Goal: Information Seeking & Learning: Learn about a topic

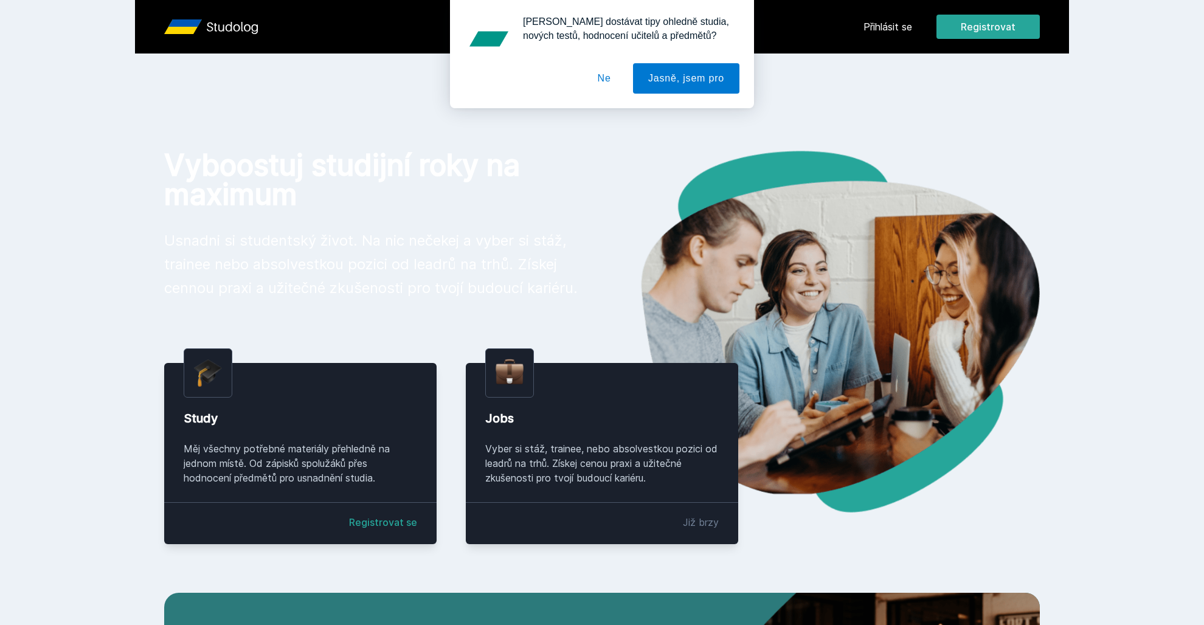
click at [888, 28] on div "Chceš dostávat tipy ohledně studia, nových testů, hodnocení učitelů a předmětů?…" at bounding box center [602, 54] width 1204 height 108
click at [606, 81] on button "Ne" at bounding box center [604, 78] width 44 height 30
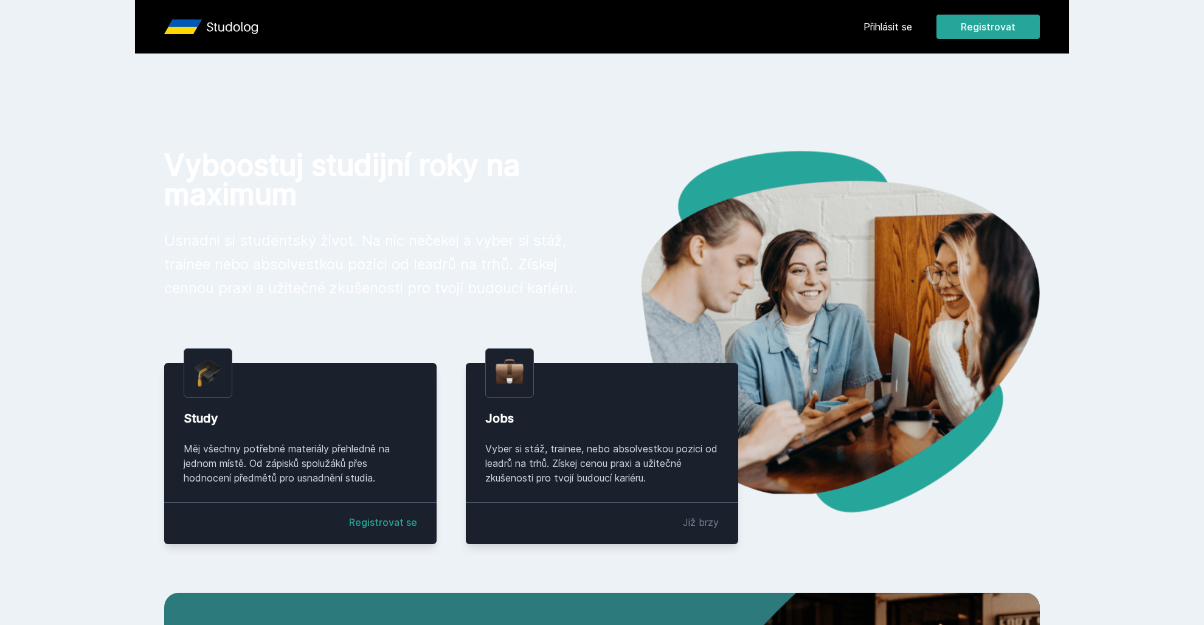
click at [905, 24] on link "Přihlásit se" at bounding box center [887, 26] width 49 height 15
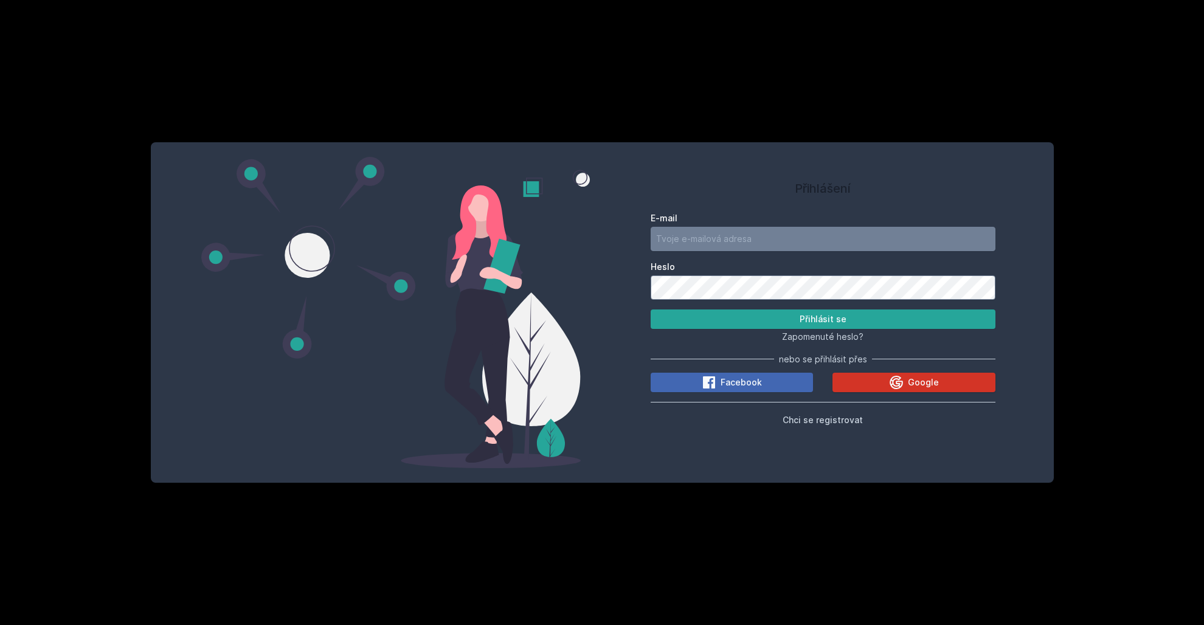
click at [922, 379] on span "Google" at bounding box center [923, 382] width 31 height 12
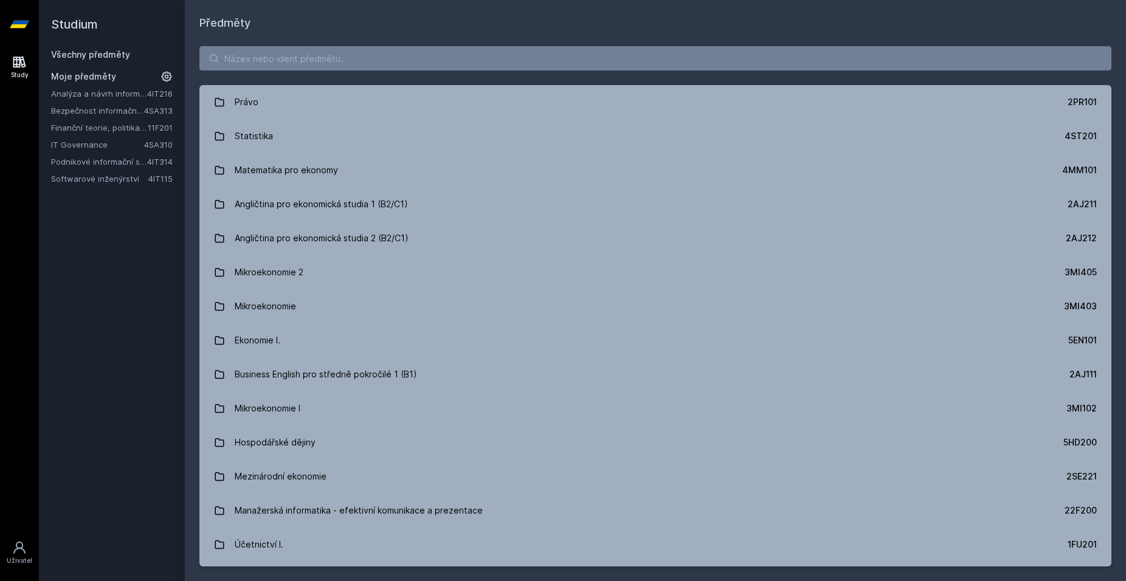
click at [88, 109] on link "Bezpečnost informačních systémů" at bounding box center [97, 111] width 93 height 12
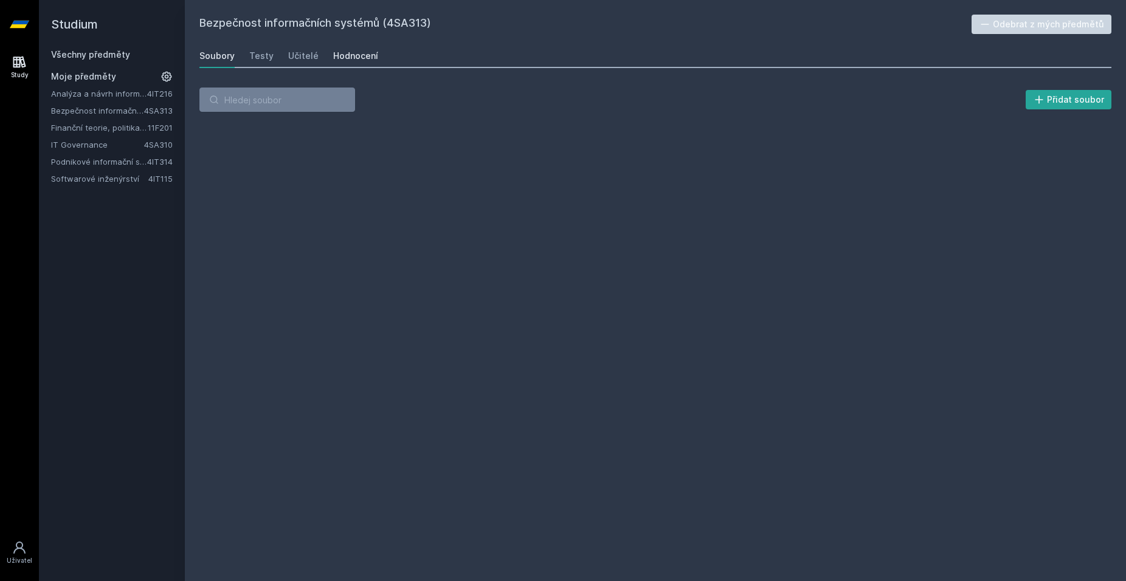
click at [361, 57] on div "Hodnocení" at bounding box center [355, 56] width 45 height 12
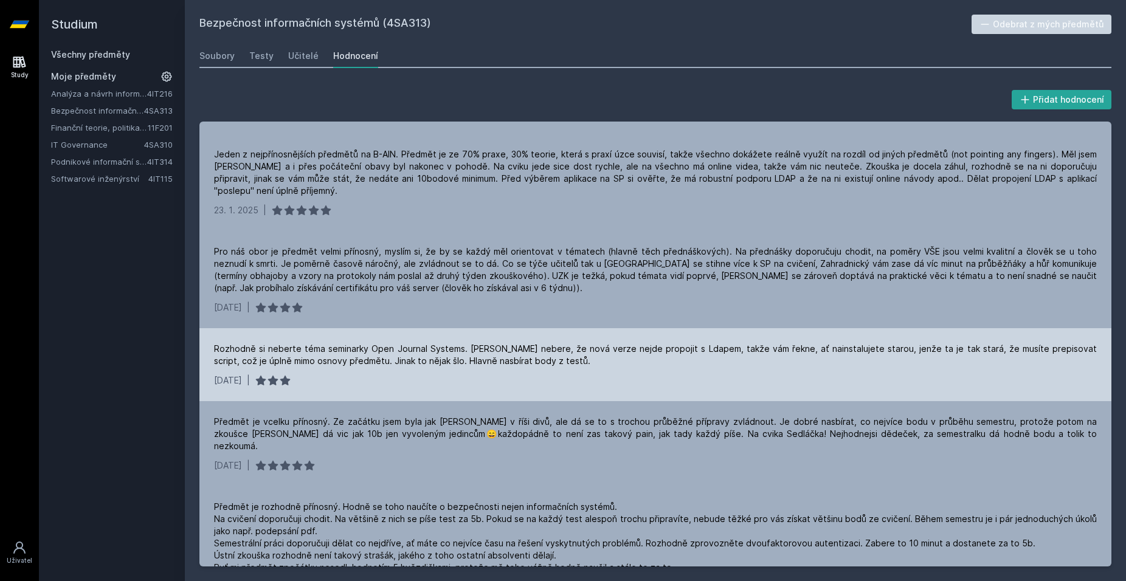
scroll to position [438, 0]
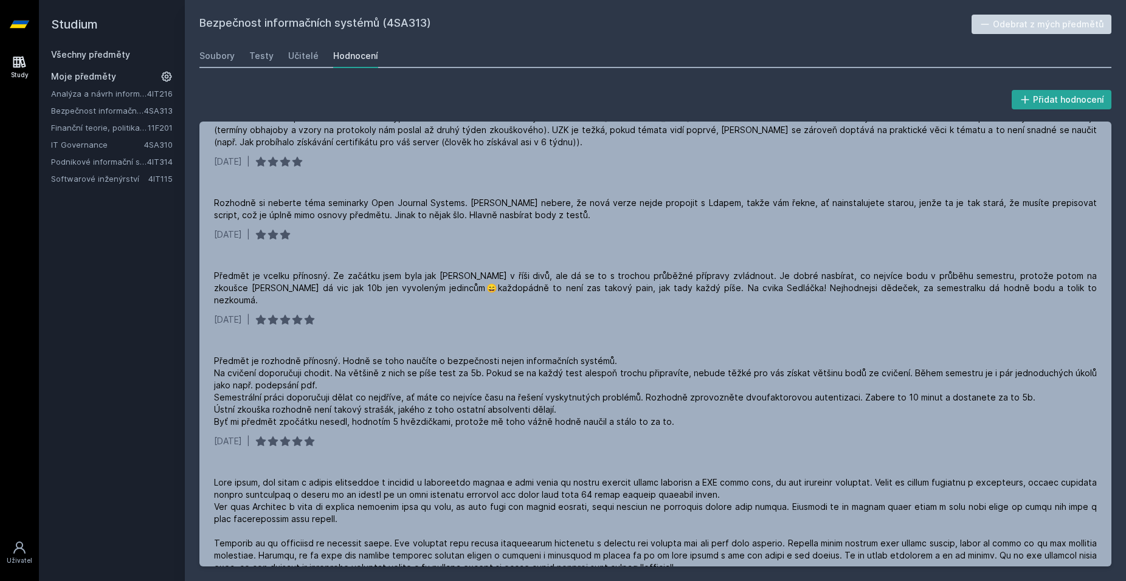
click at [88, 54] on link "Všechny předměty" at bounding box center [90, 54] width 79 height 10
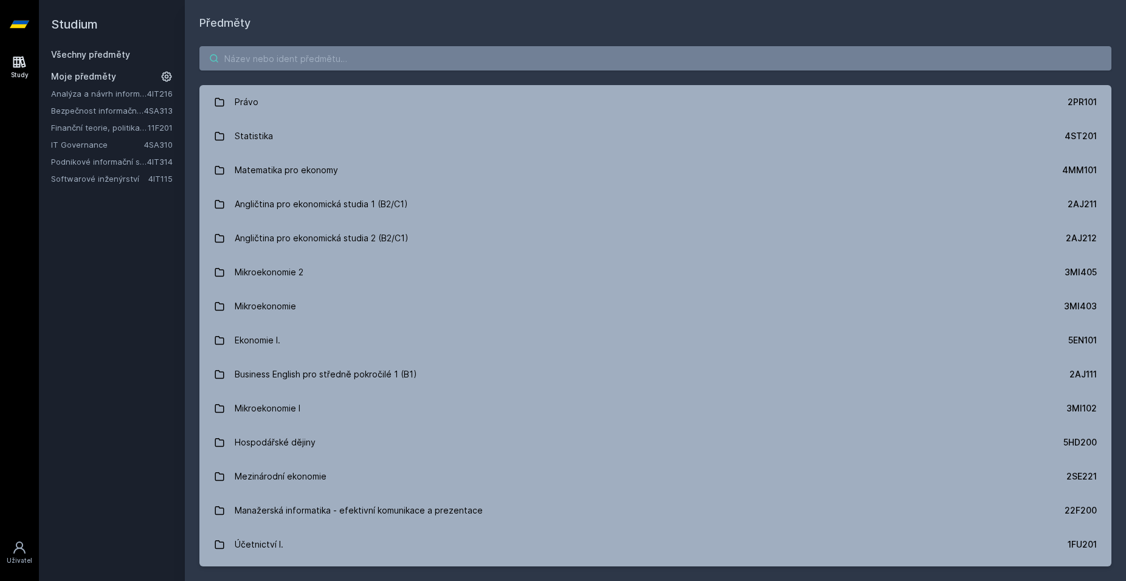
click at [260, 55] on input "search" at bounding box center [655, 58] width 912 height 24
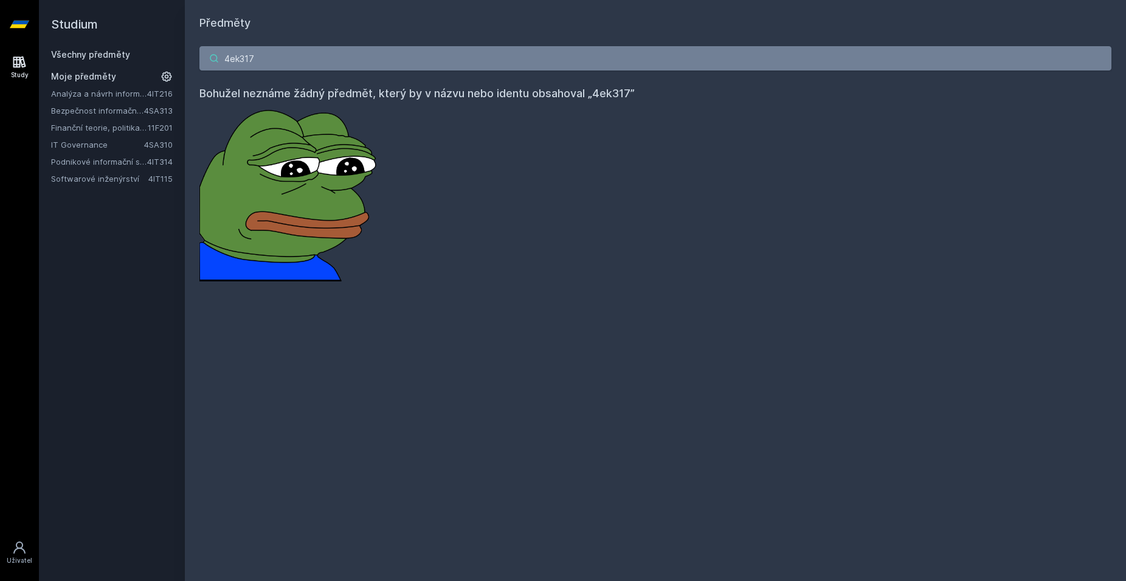
type input "4ek317"
click at [85, 145] on link "IT Governance" at bounding box center [97, 145] width 93 height 12
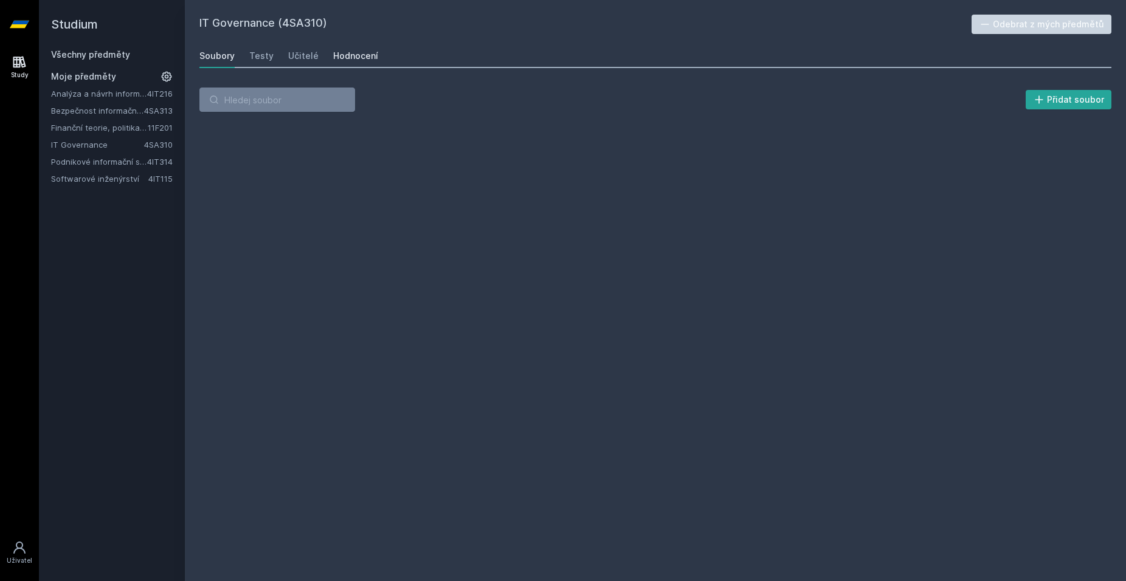
click at [350, 62] on link "Hodnocení" at bounding box center [355, 56] width 45 height 24
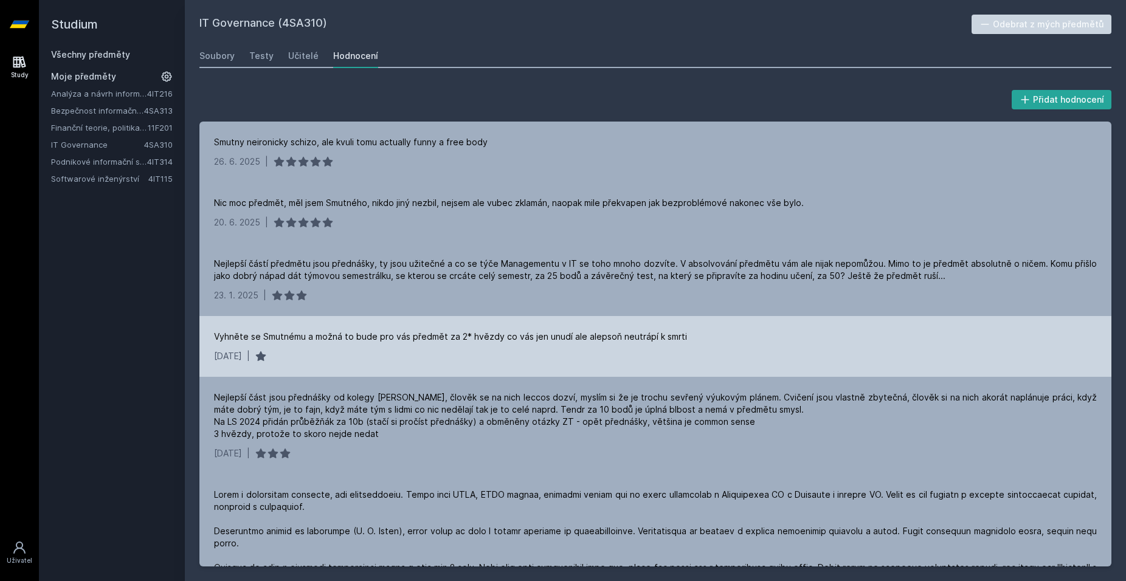
scroll to position [73, 0]
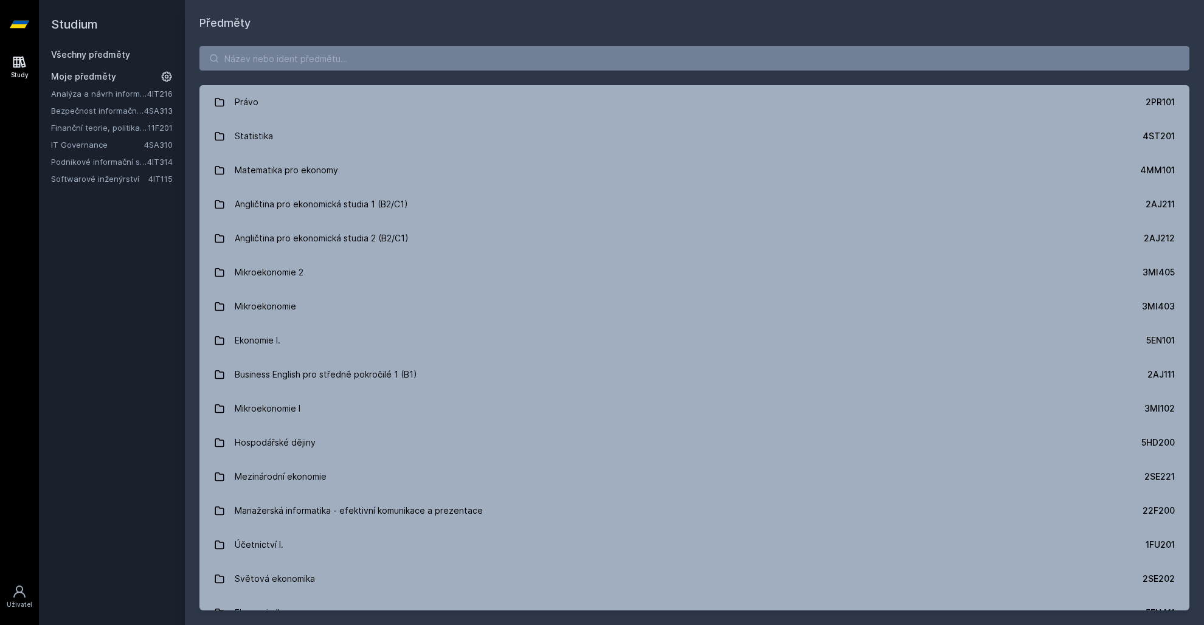
click at [97, 94] on link "Analýza a návrh informačních systémů" at bounding box center [99, 94] width 96 height 12
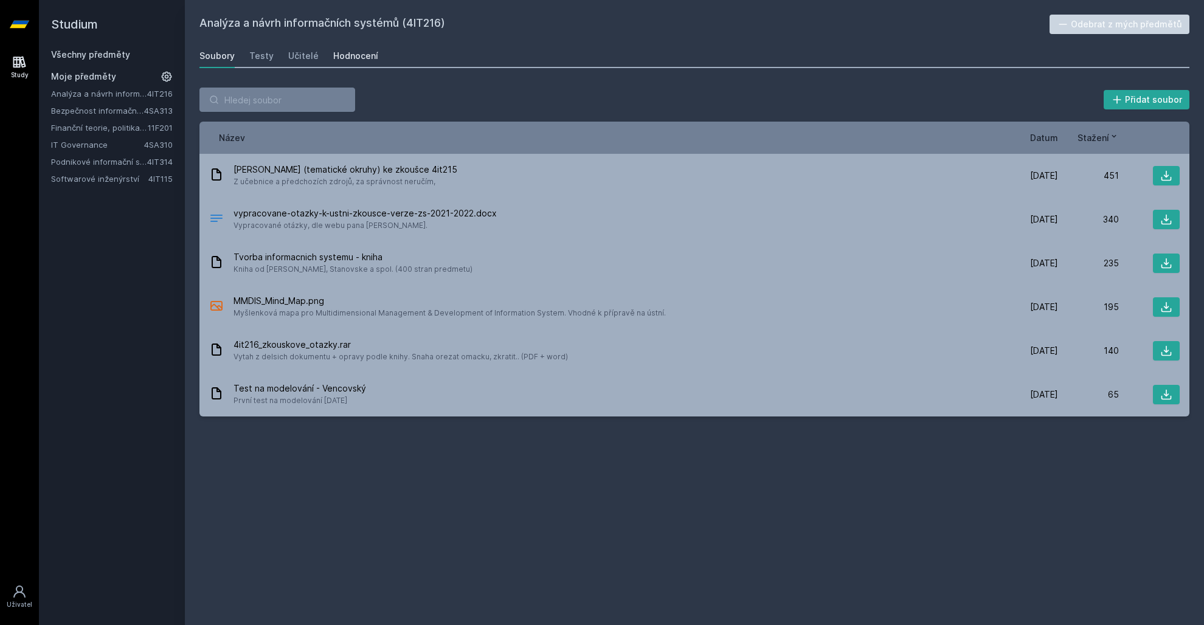
click at [343, 62] on div "Hodnocení" at bounding box center [355, 56] width 45 height 12
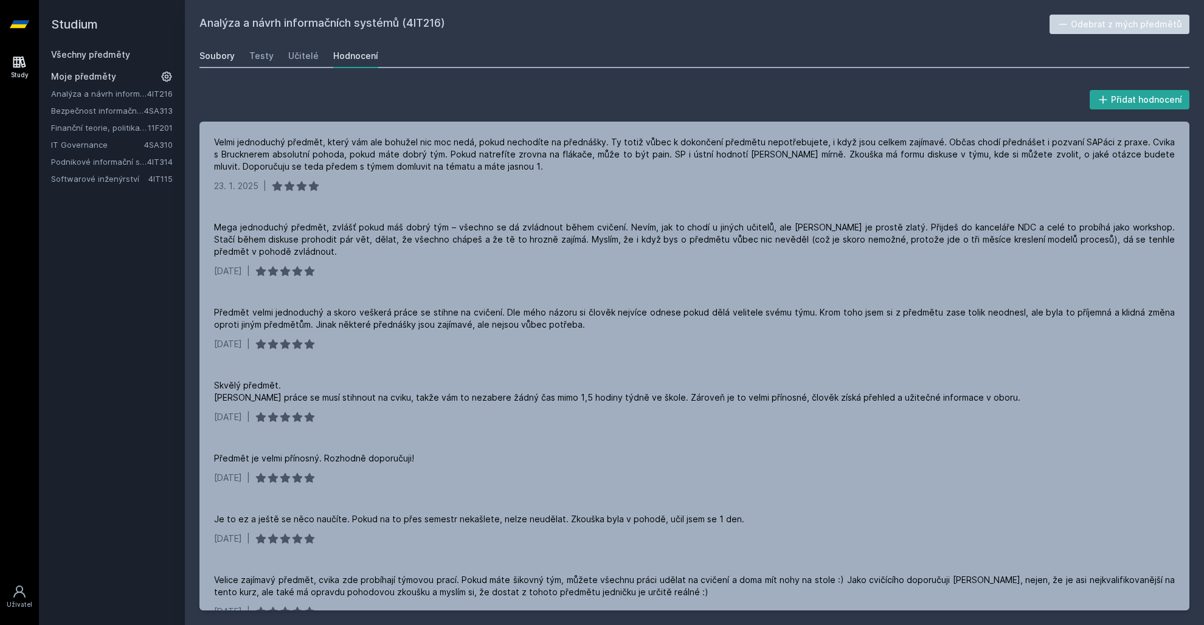
drag, startPoint x: 223, startPoint y: 69, endPoint x: 222, endPoint y: 55, distance: 14.0
click at [223, 67] on div "Analýza a návrh informačních systémů (4IT216) Odebrat z mých předmětů Soubory T…" at bounding box center [694, 313] width 990 height 596
click at [222, 55] on div "Soubory" at bounding box center [216, 56] width 35 height 12
